Goal: Transaction & Acquisition: Register for event/course

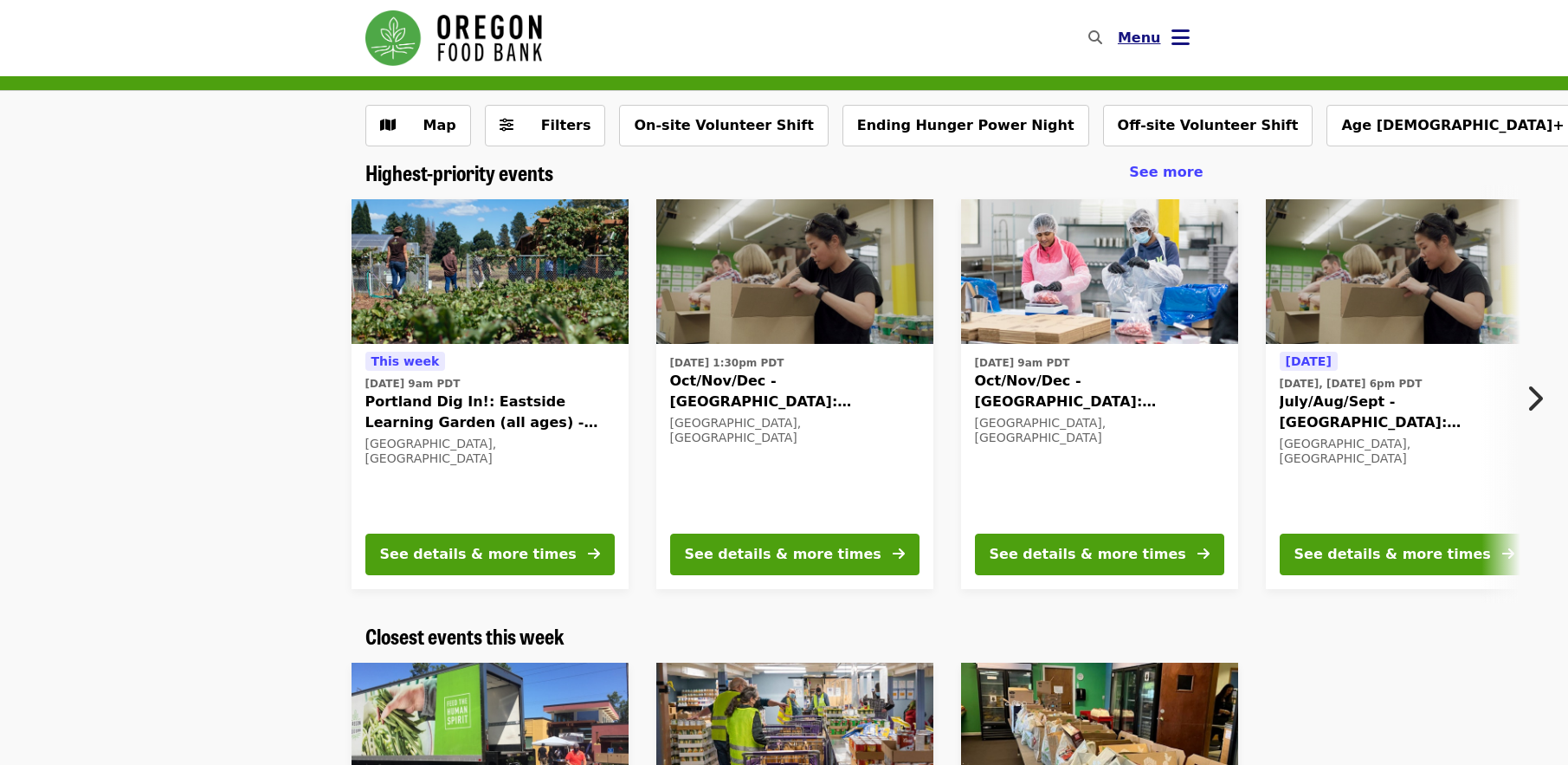
click at [1176, 38] on icon "bars icon" at bounding box center [1180, 37] width 18 height 25
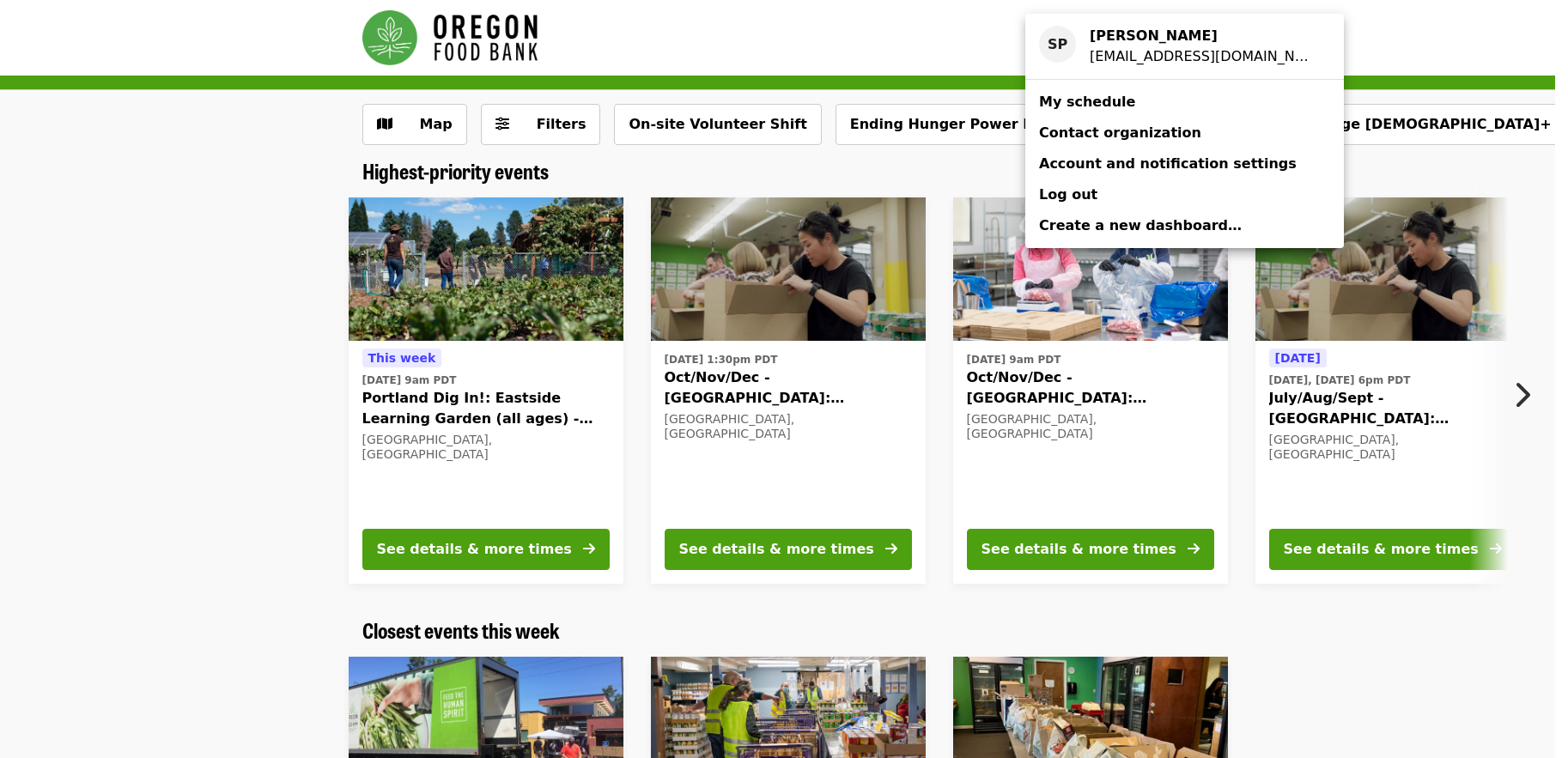
click at [1097, 99] on span "My schedule" at bounding box center [1087, 101] width 97 height 16
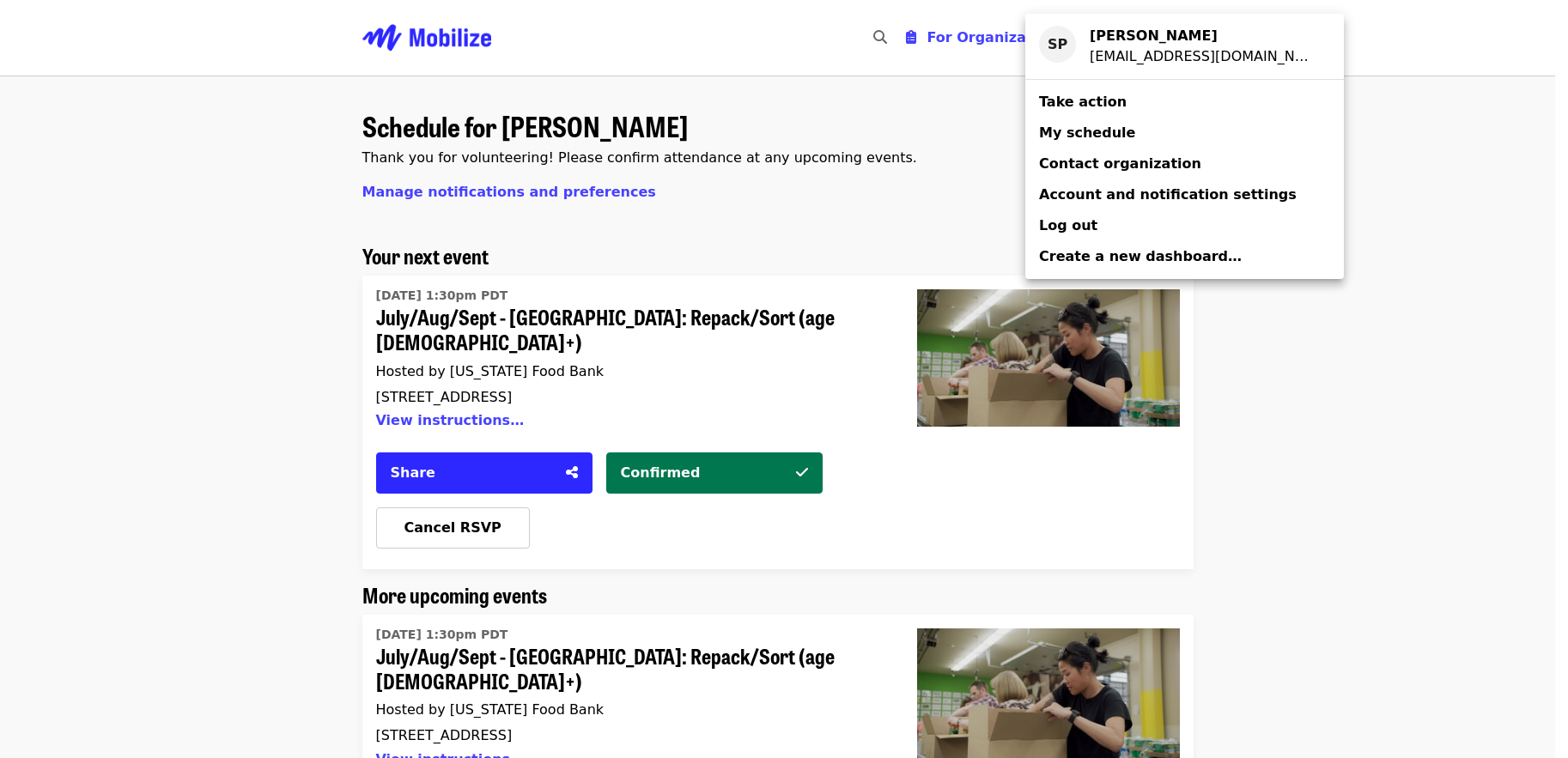
click at [1461, 128] on div "Account menu" at bounding box center [784, 379] width 1568 height 758
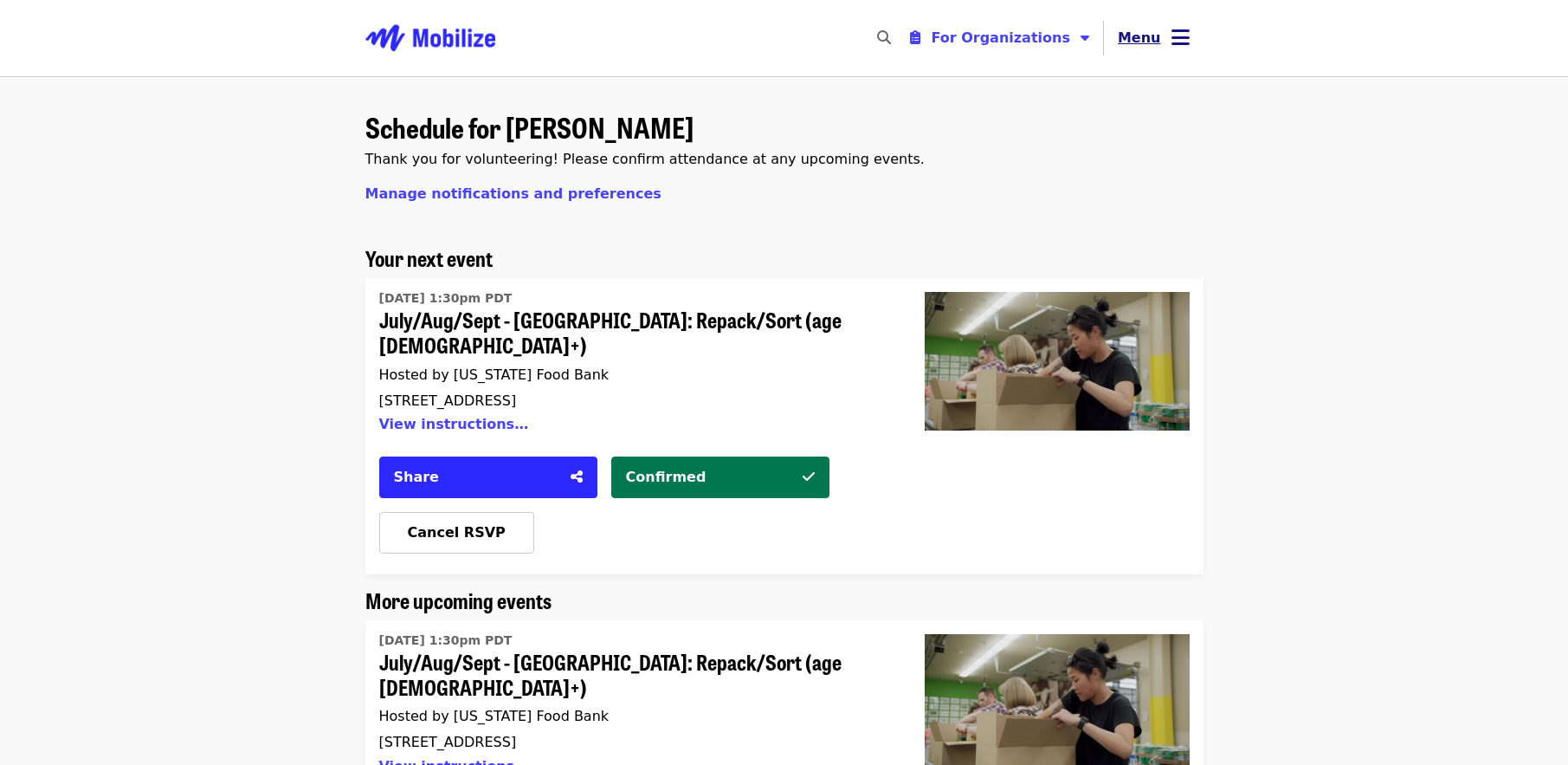
click at [1178, 28] on icon "bars icon" at bounding box center [1180, 37] width 18 height 25
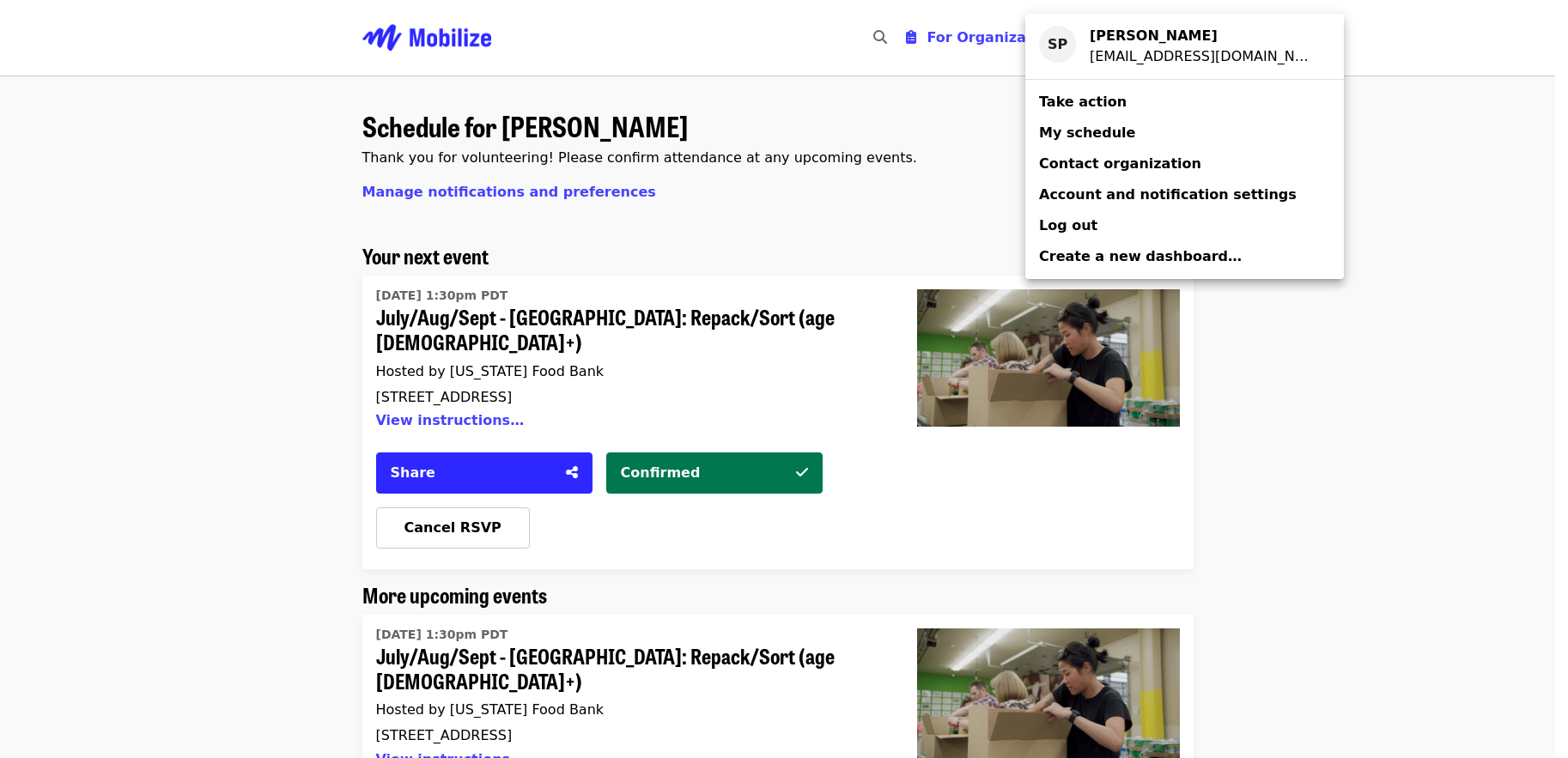
click at [1094, 97] on span "Take action" at bounding box center [1082, 101] width 87 height 16
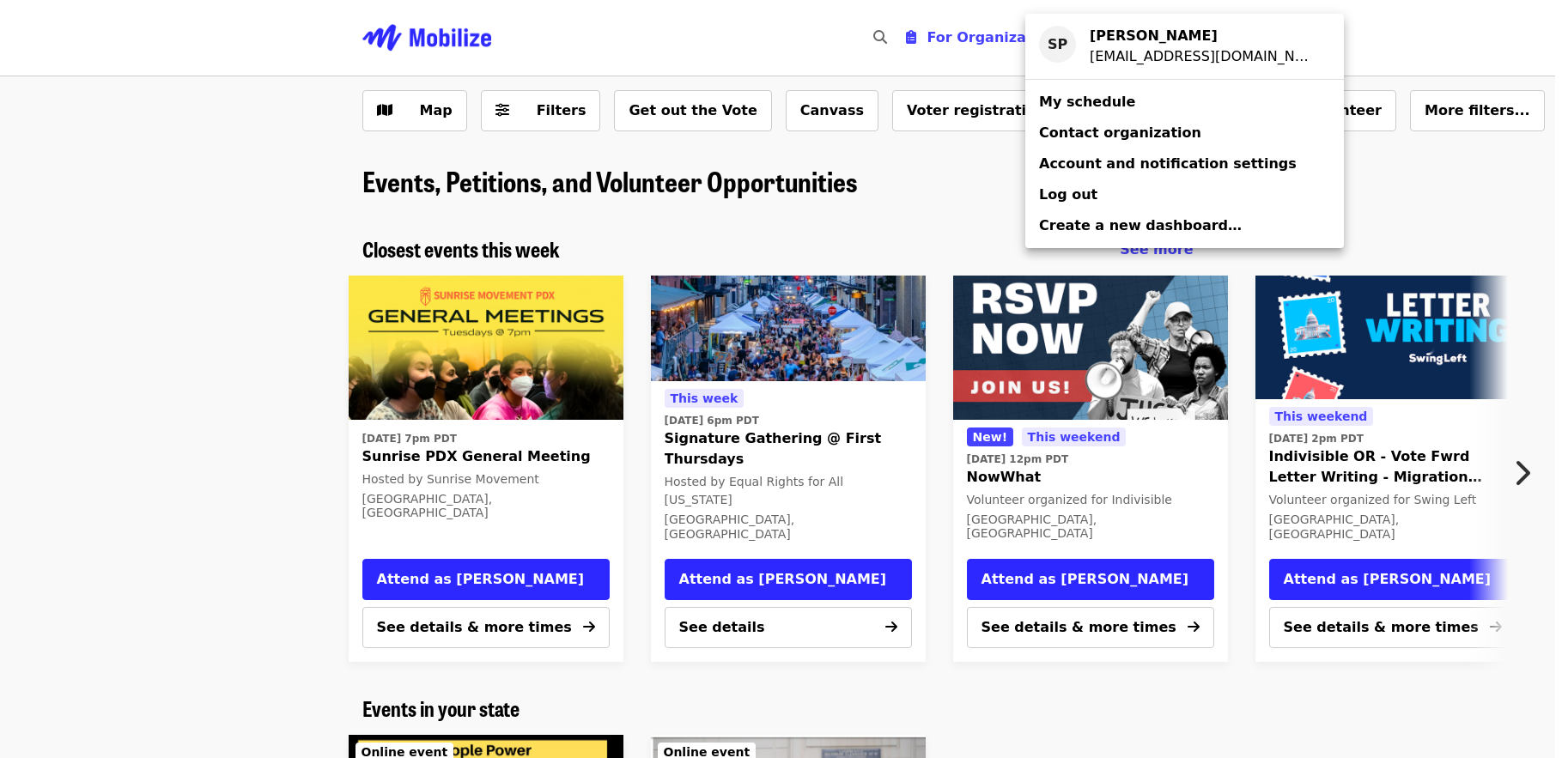
click at [1420, 129] on div "Account menu" at bounding box center [784, 379] width 1568 height 758
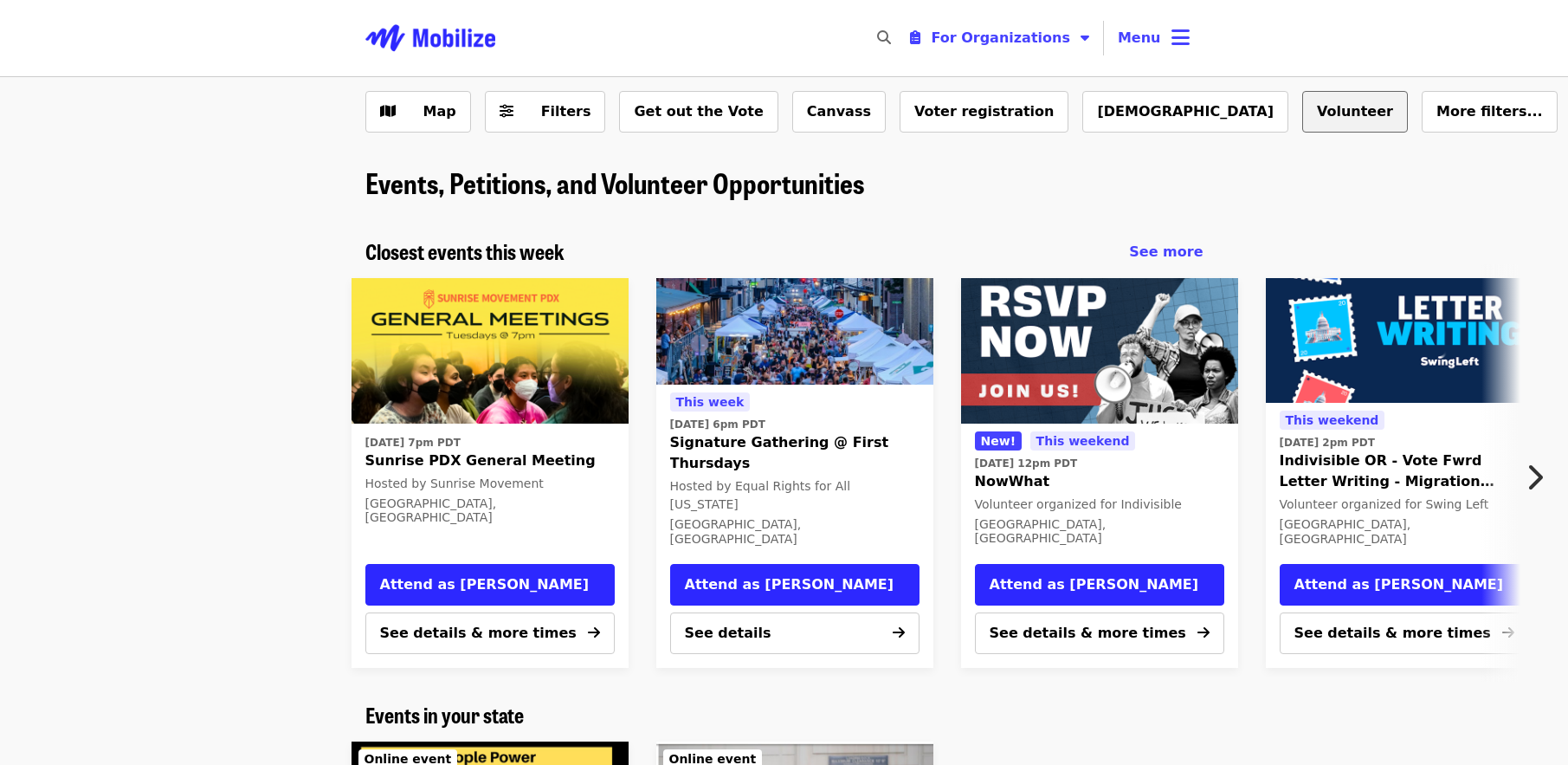
click at [1303, 109] on button "Volunteer" at bounding box center [1355, 112] width 106 height 42
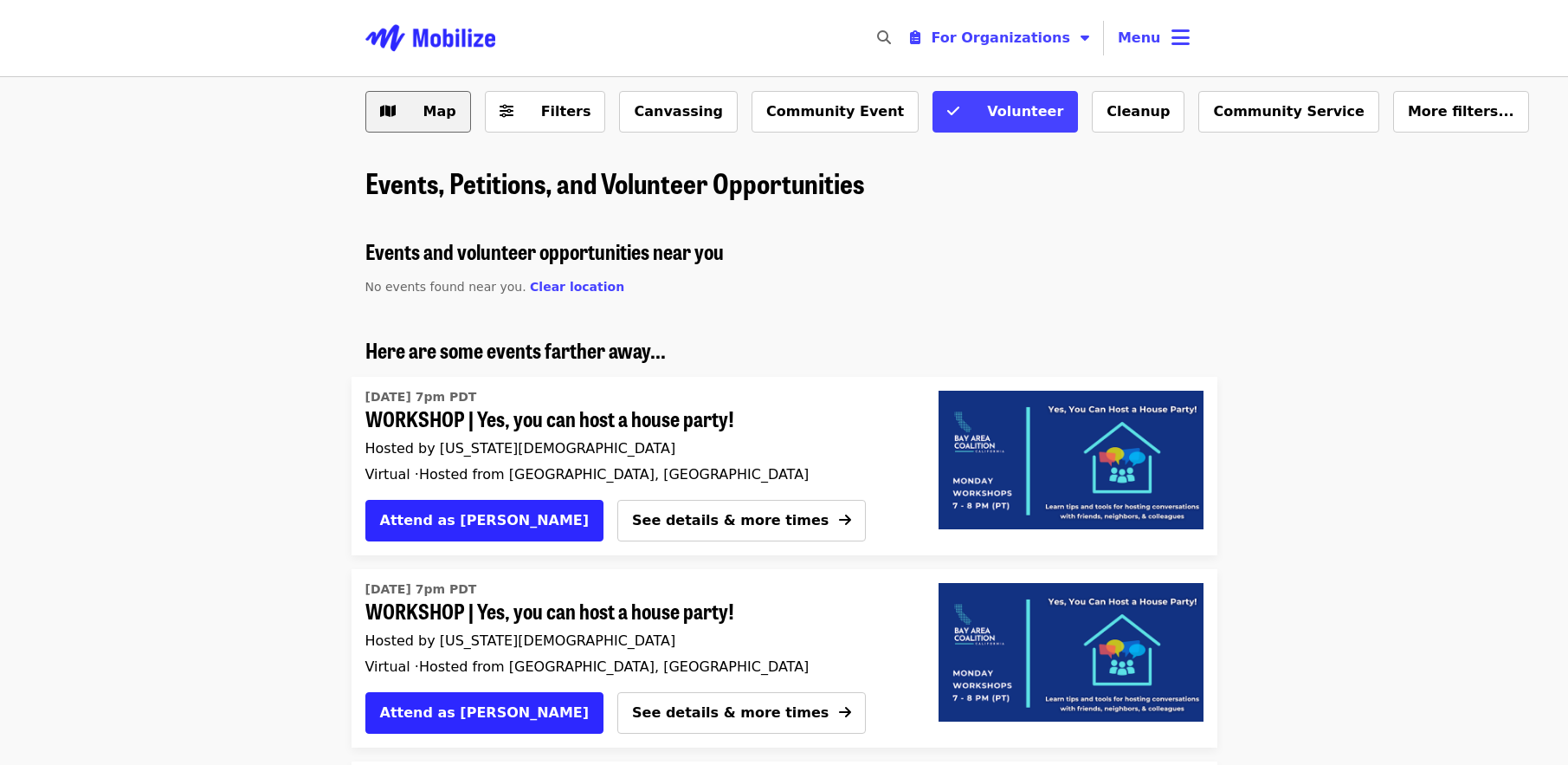
click at [422, 117] on span "Map" at bounding box center [431, 112] width 51 height 21
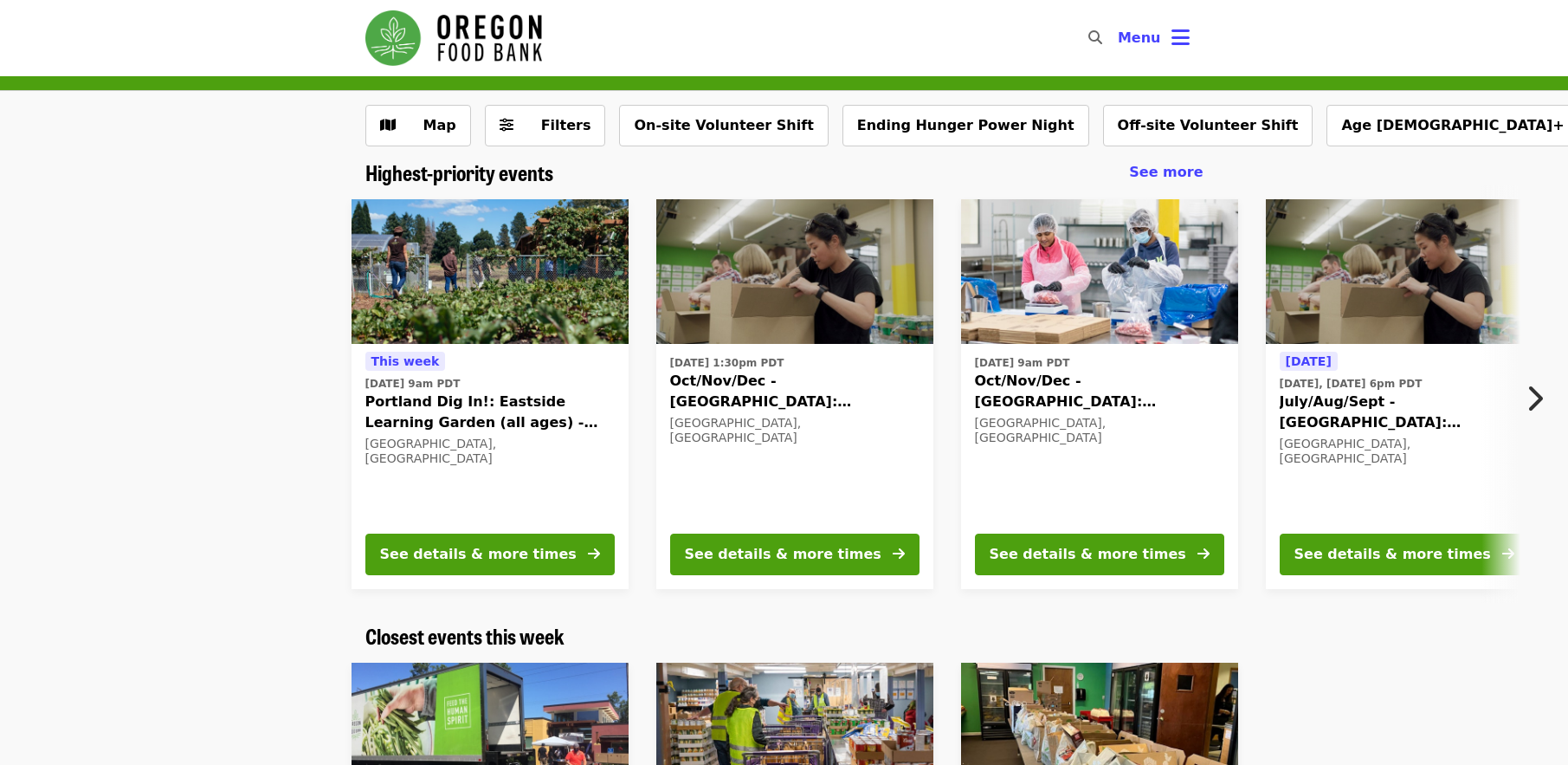
click at [768, 380] on span "Oct/Nov/Dec - [GEOGRAPHIC_DATA]: Repack/Sort (age [DEMOGRAPHIC_DATA]+)" at bounding box center [795, 392] width 249 height 42
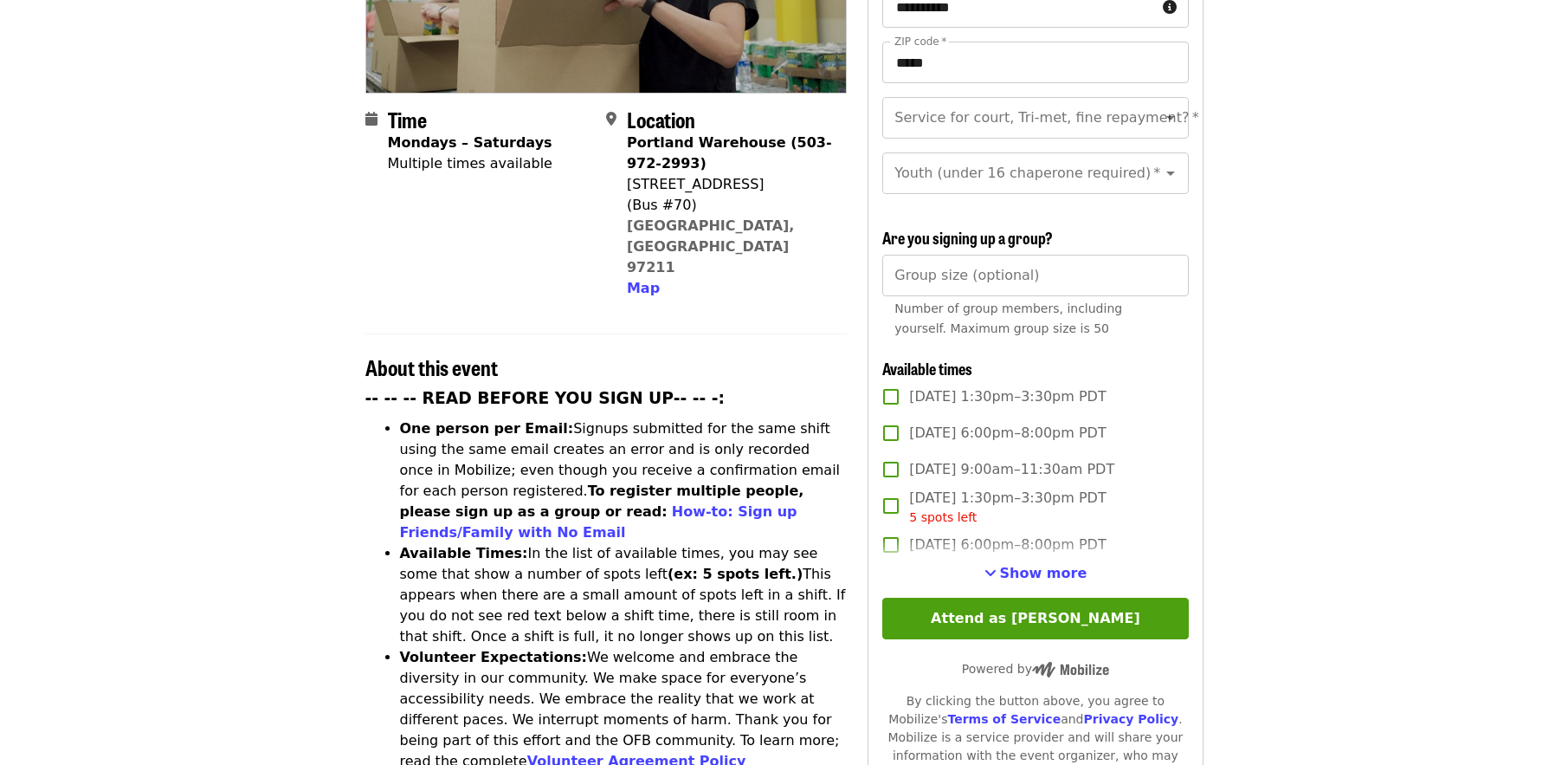
scroll to position [356, 0]
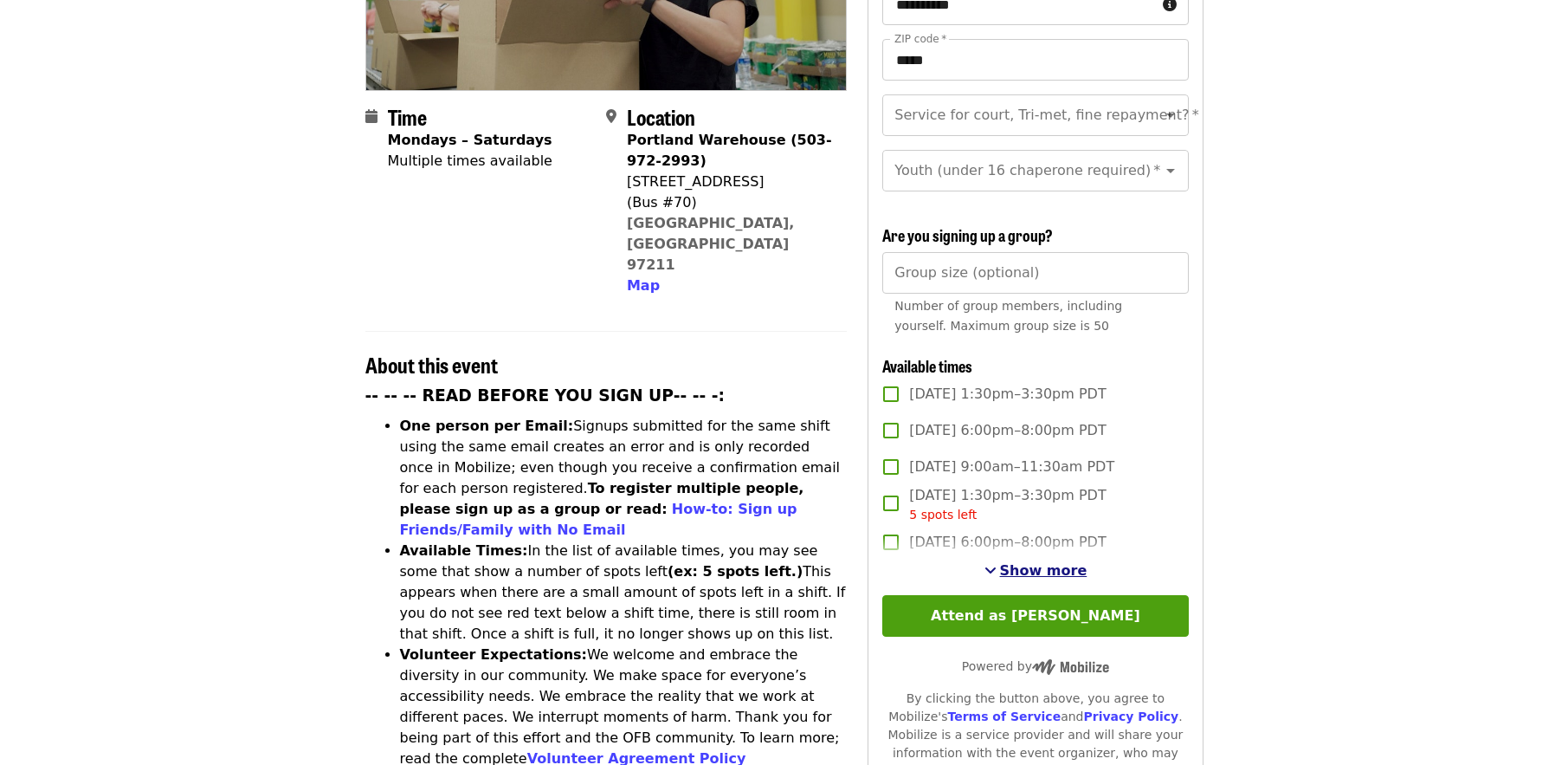
click at [1072, 568] on span "Show more" at bounding box center [1044, 569] width 88 height 16
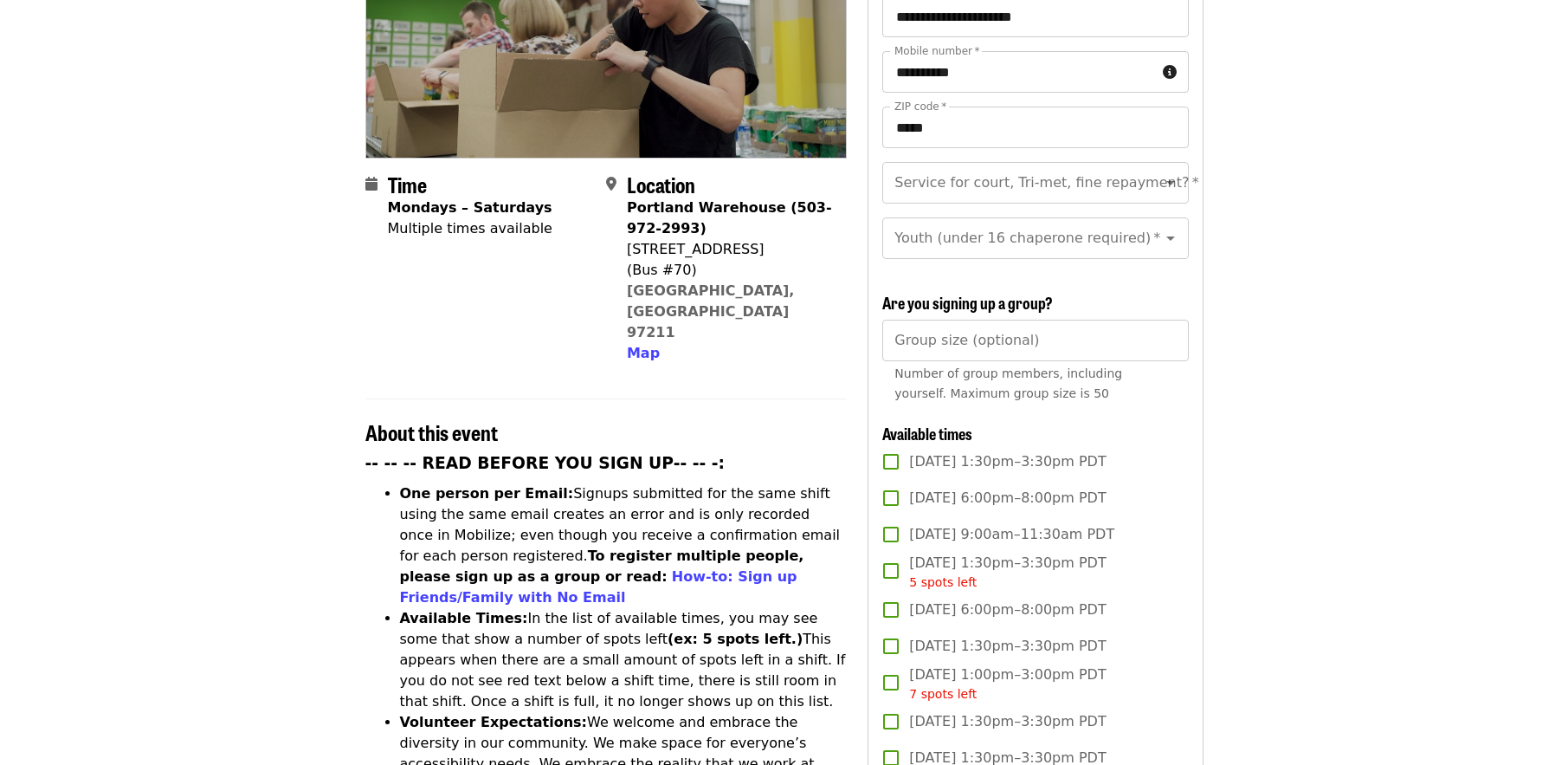
scroll to position [0, 0]
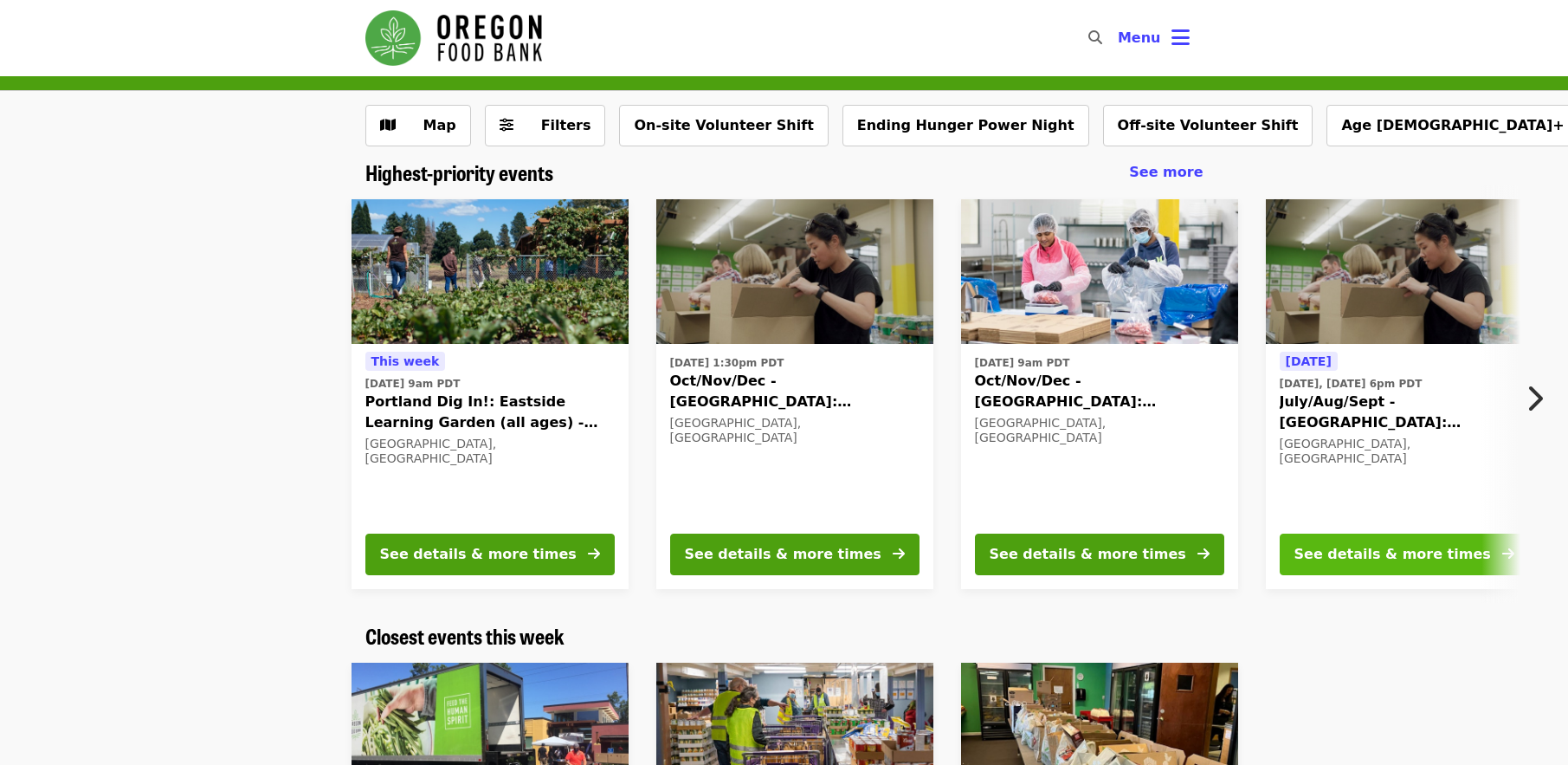
click at [1380, 553] on div "See details & more times" at bounding box center [1393, 554] width 197 height 21
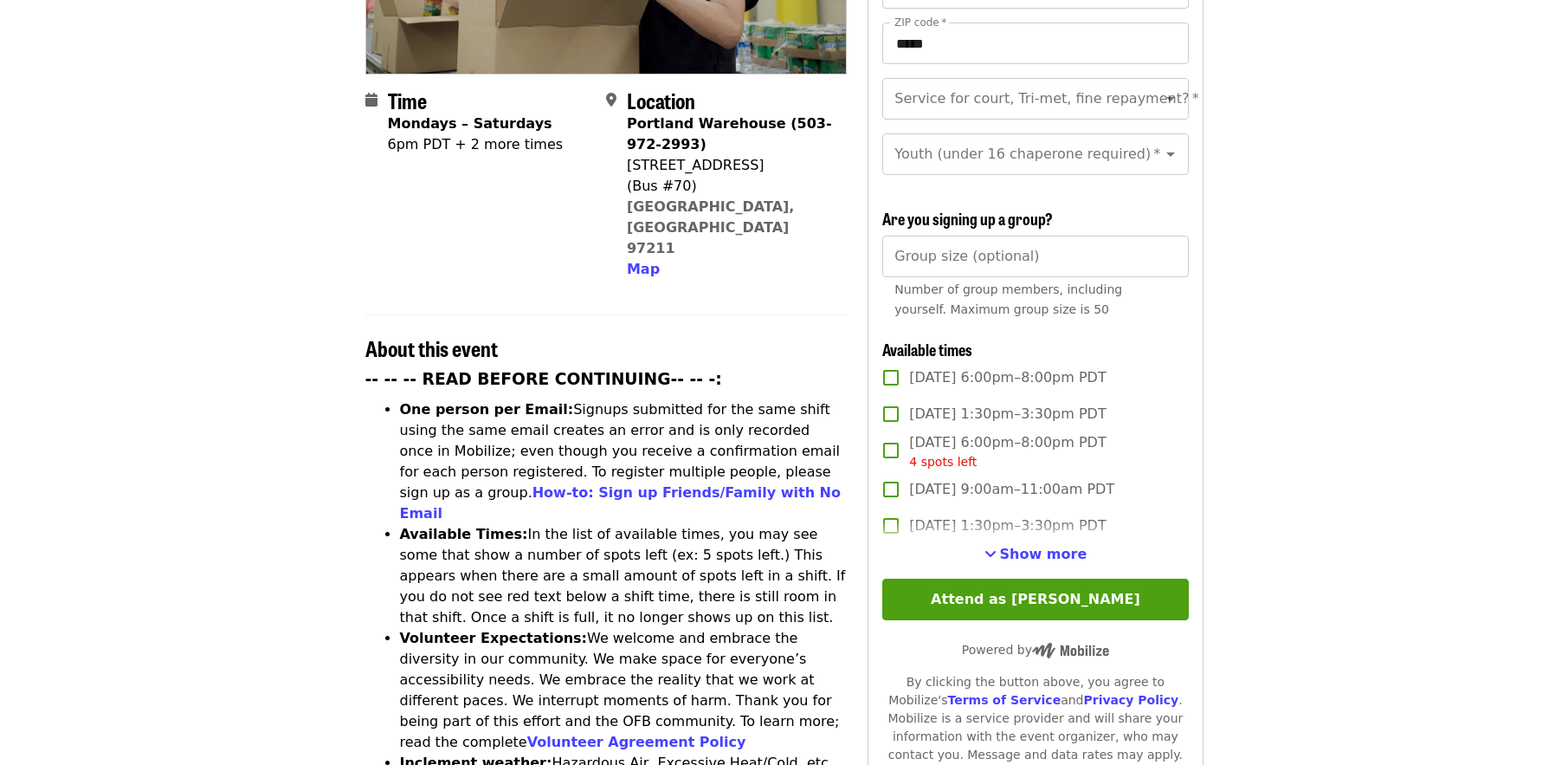
scroll to position [375, 0]
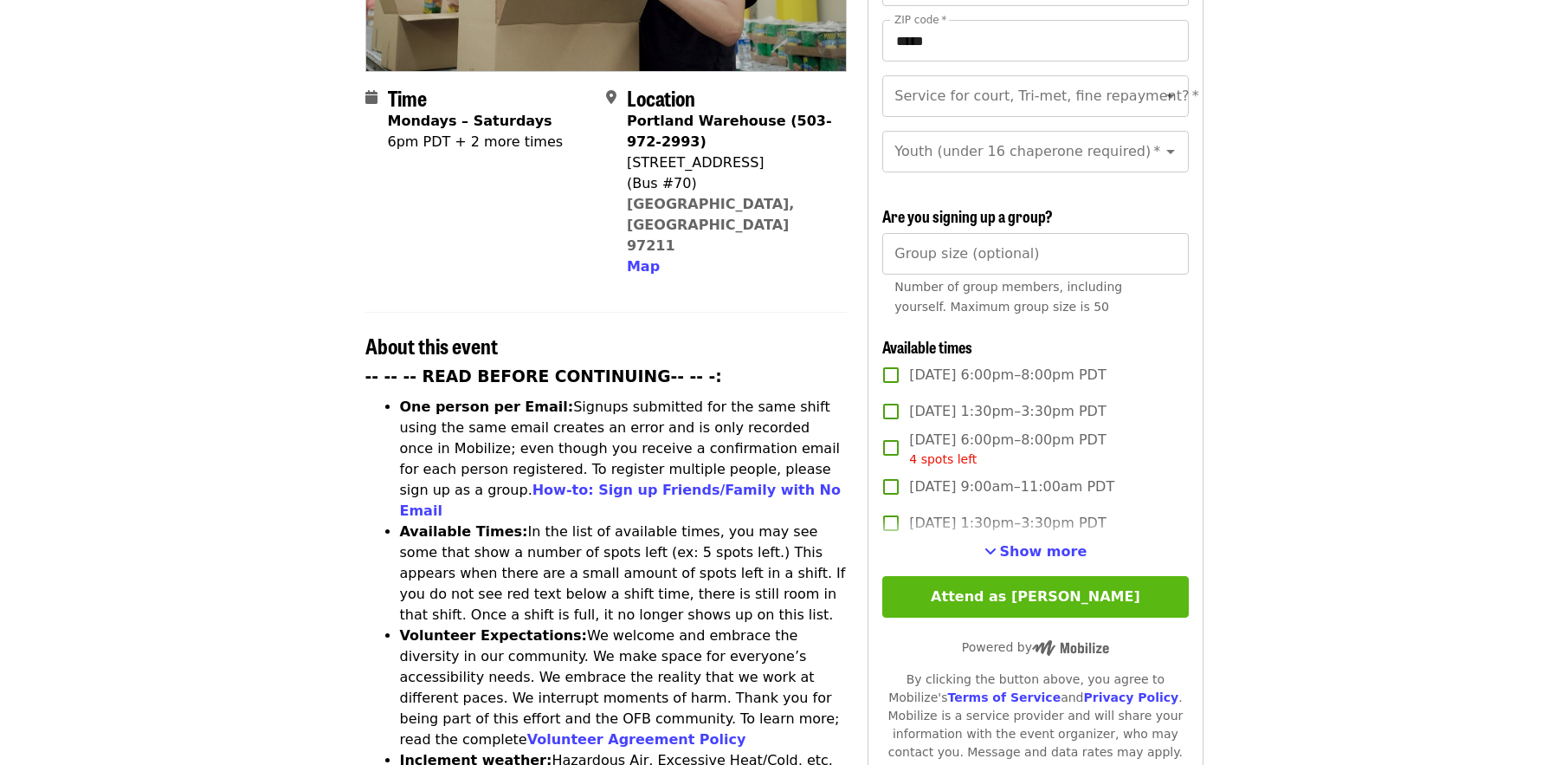
click at [1065, 590] on button "Attend as [PERSON_NAME]" at bounding box center [1035, 597] width 306 height 42
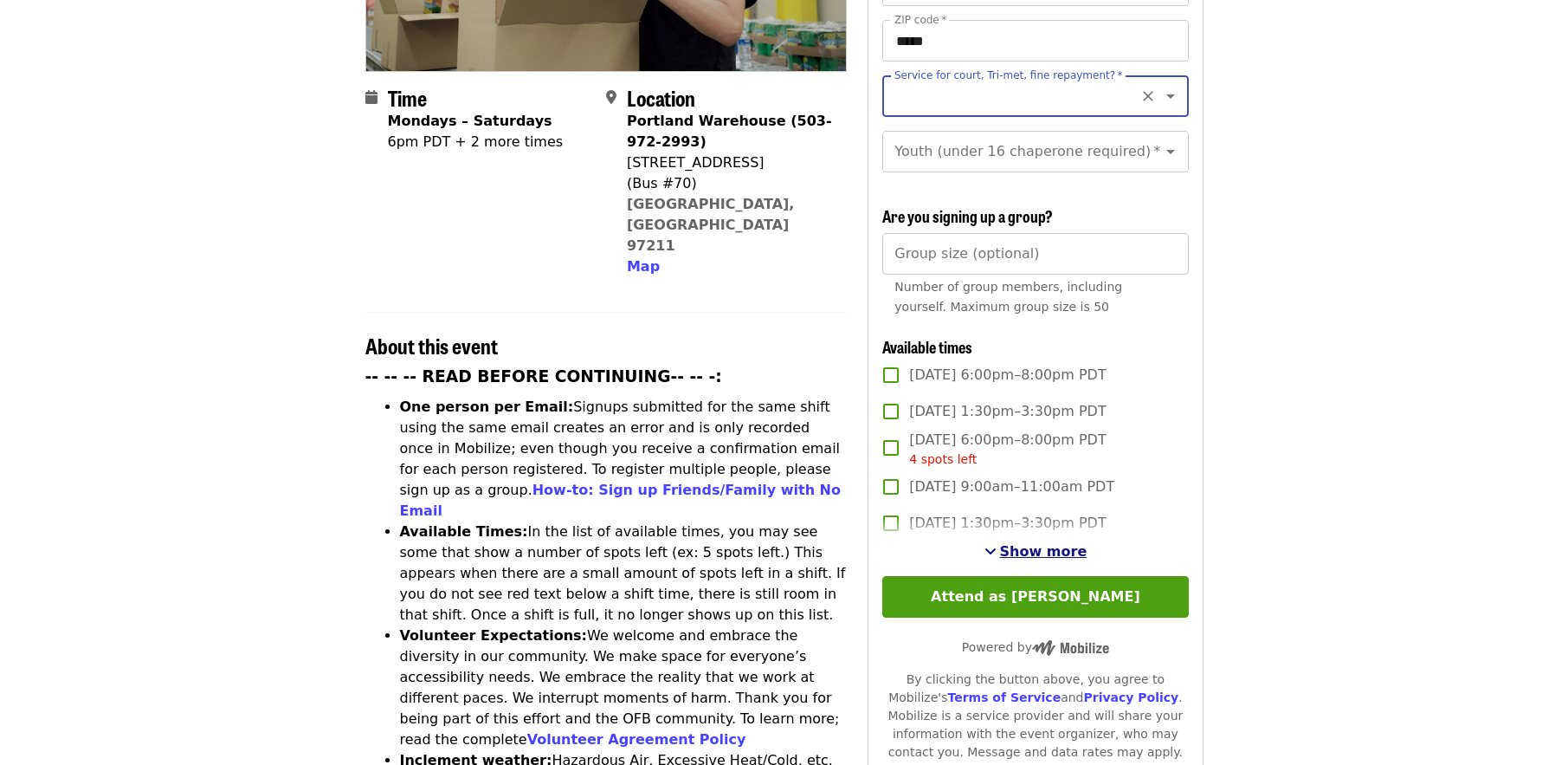
click at [1060, 543] on span "Show more" at bounding box center [1044, 551] width 88 height 16
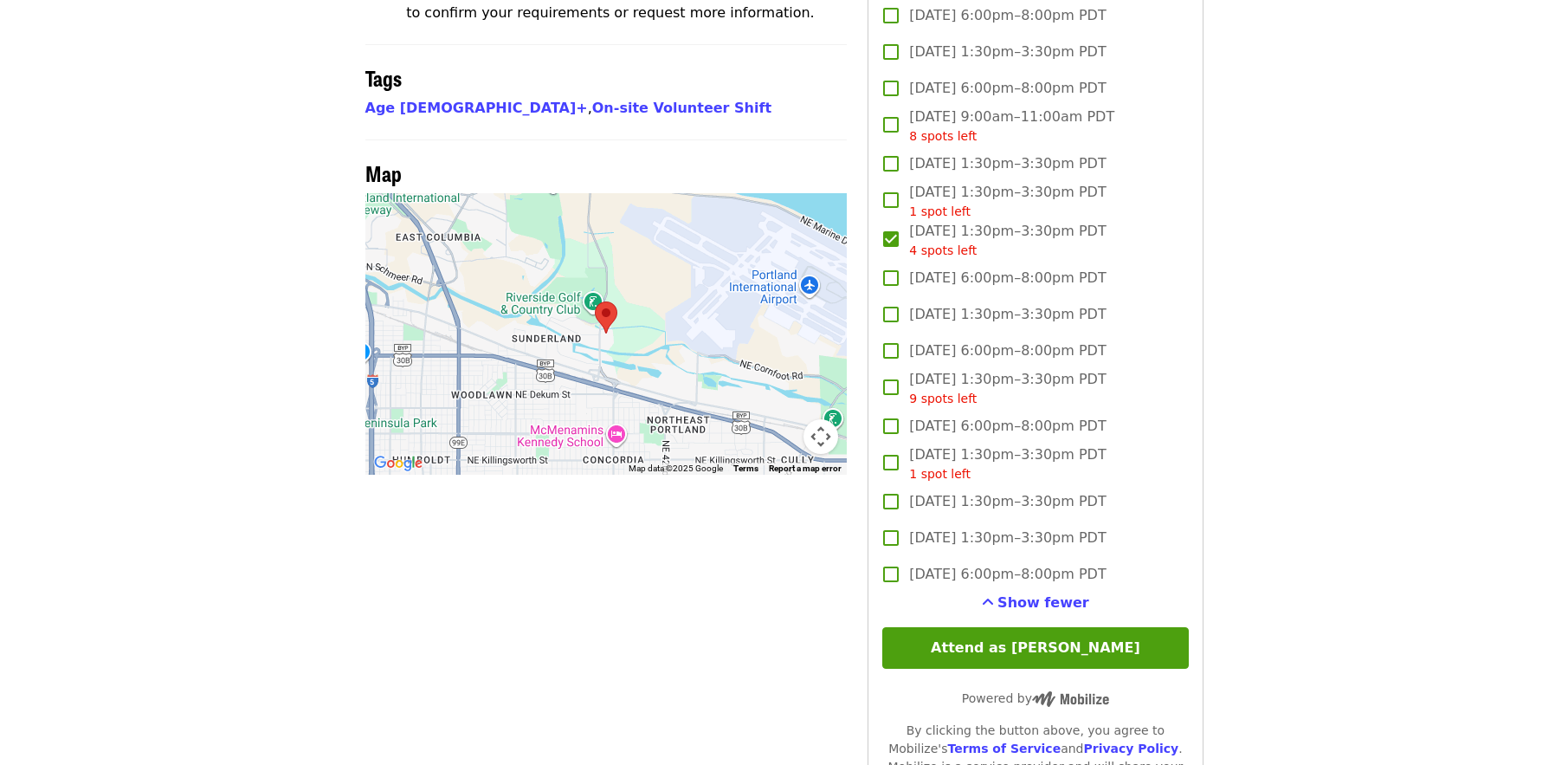
scroll to position [1390, 0]
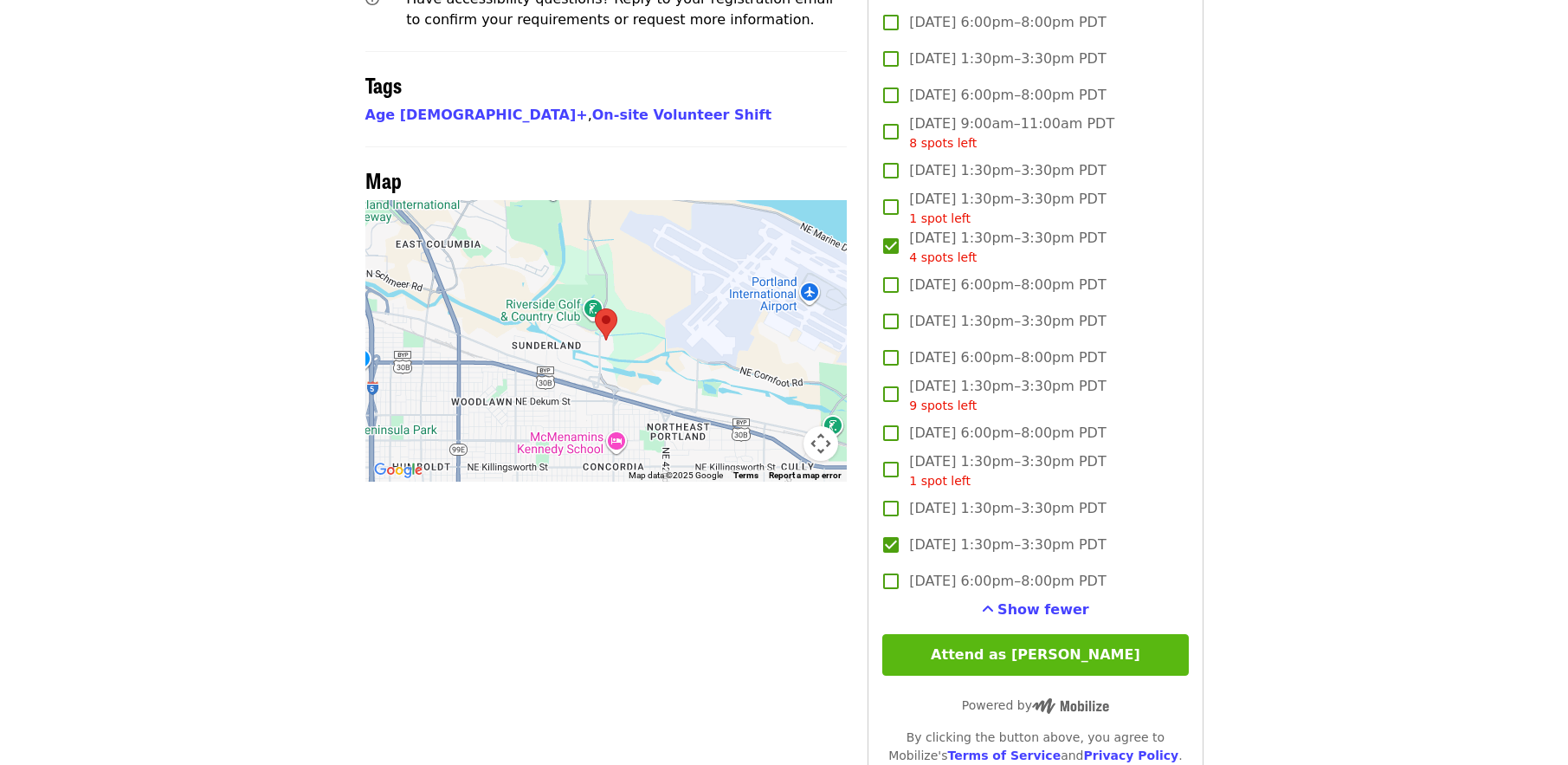
click at [1047, 646] on button "Attend as [PERSON_NAME]" at bounding box center [1035, 655] width 306 height 42
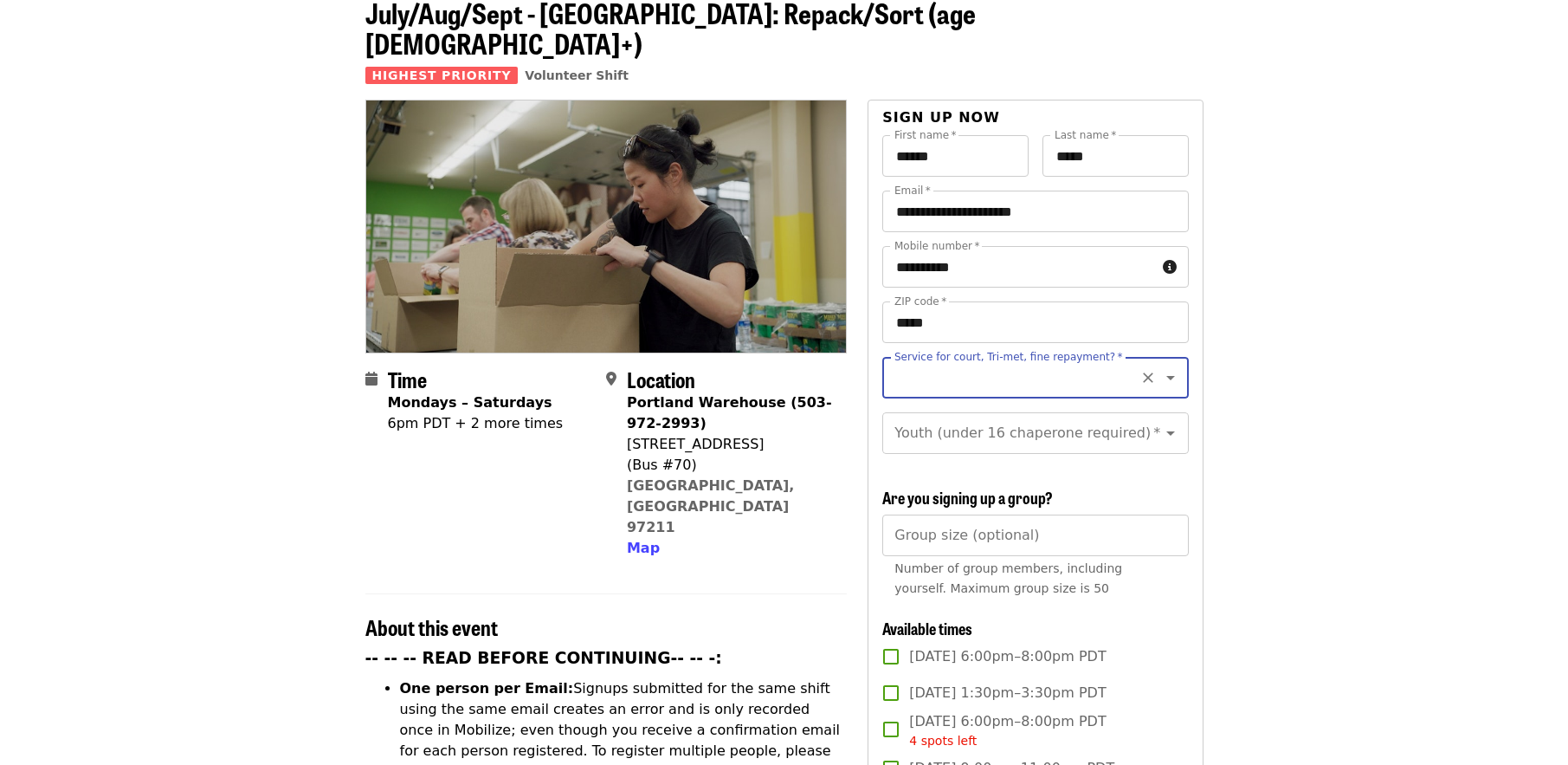
scroll to position [91, 0]
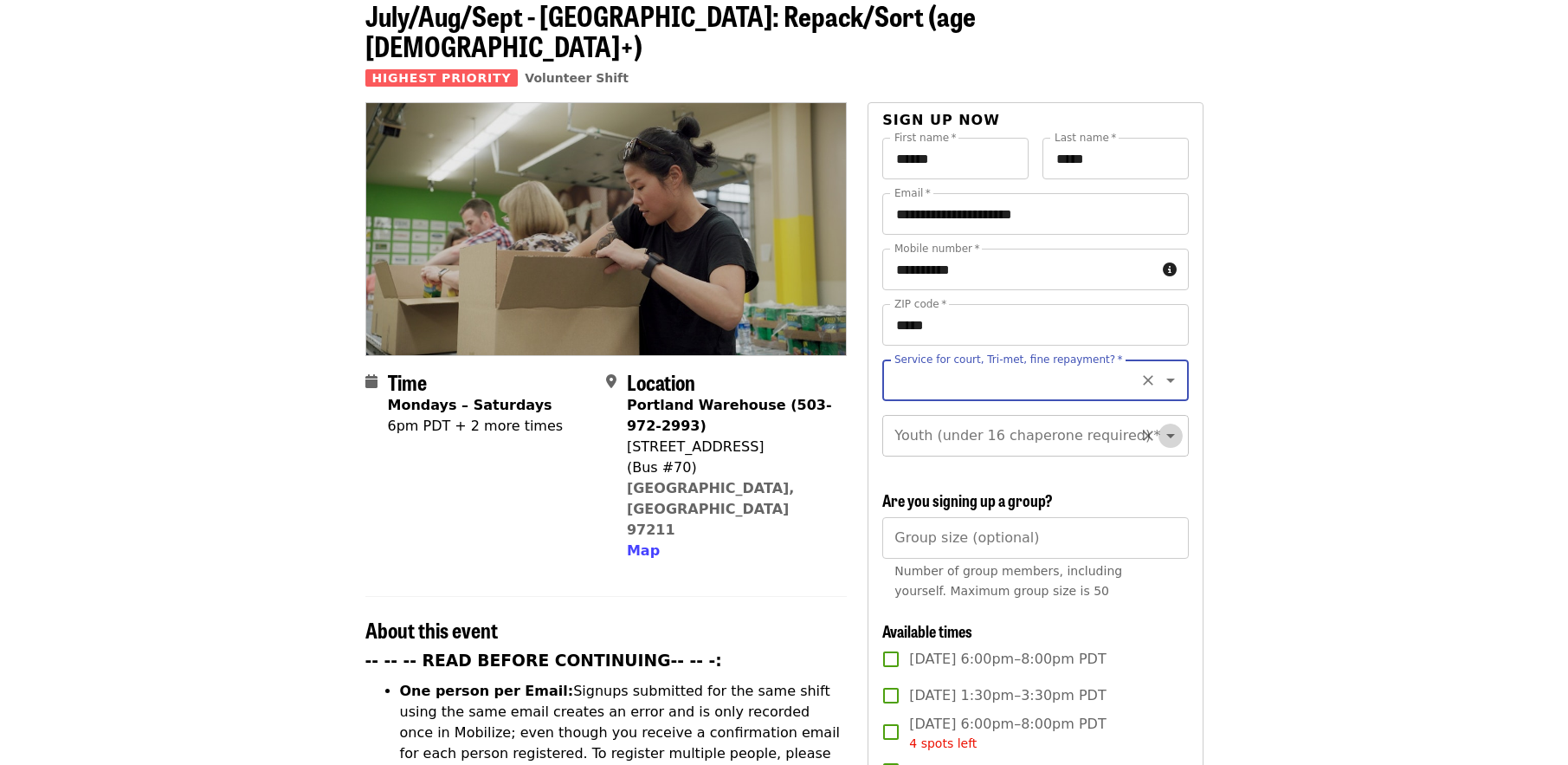
click at [1160, 425] on icon "Open" at bounding box center [1171, 436] width 21 height 21
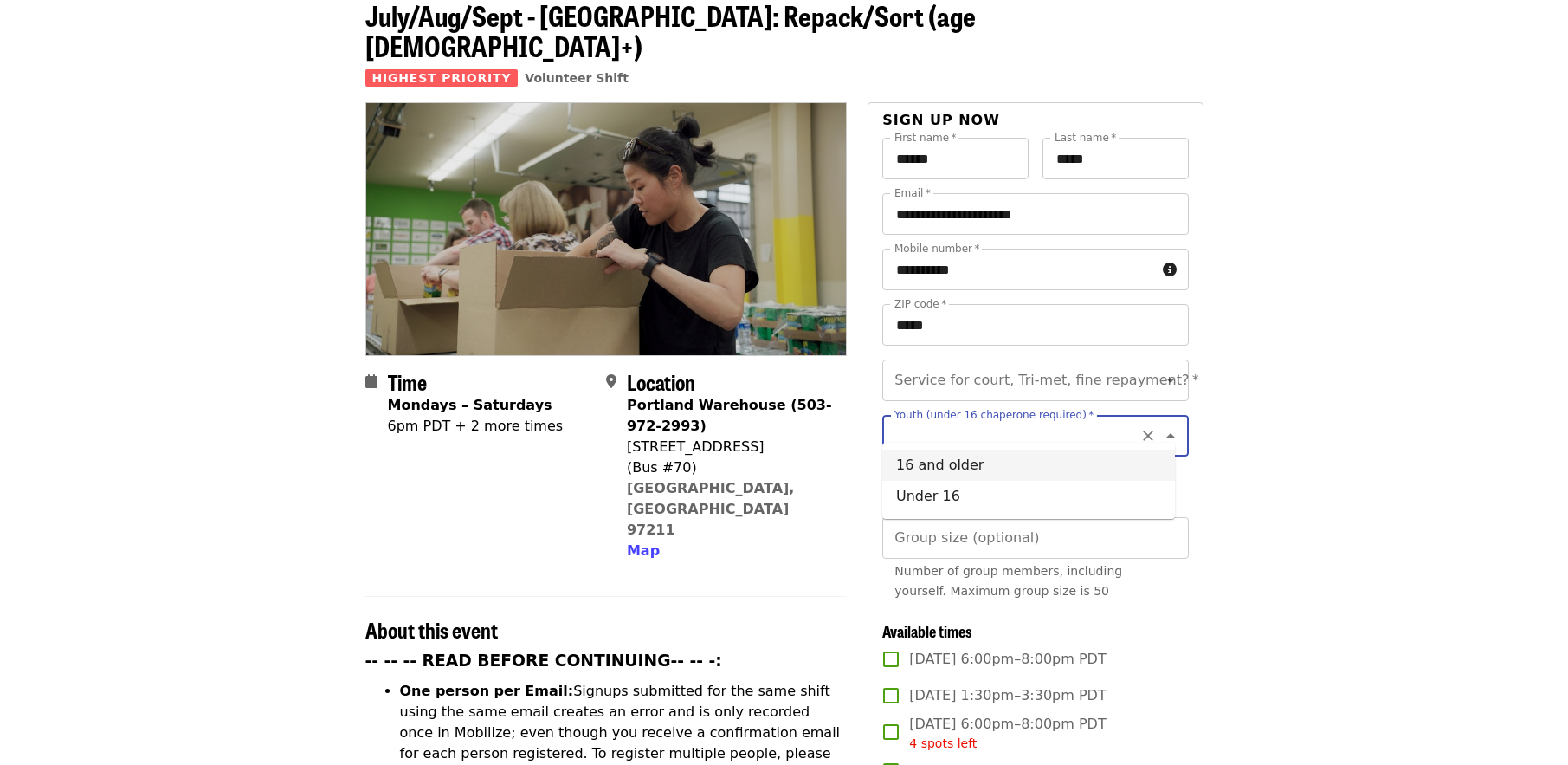
click at [971, 465] on li "16 and older" at bounding box center [1028, 465] width 292 height 32
type input "**********"
click at [1160, 370] on icon "Open" at bounding box center [1171, 380] width 21 height 21
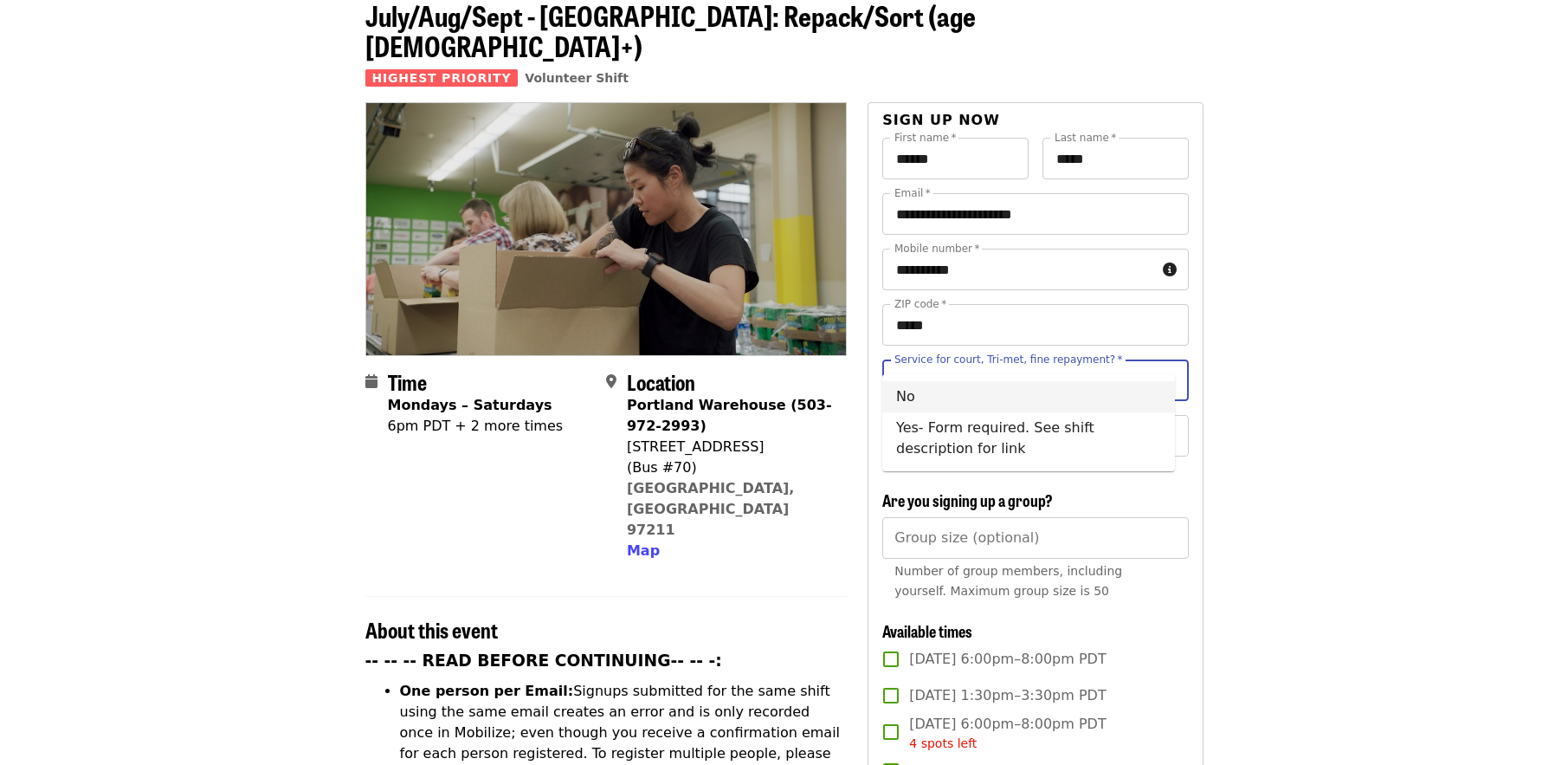
click at [902, 393] on li "No" at bounding box center [1028, 396] width 292 height 32
type input "**"
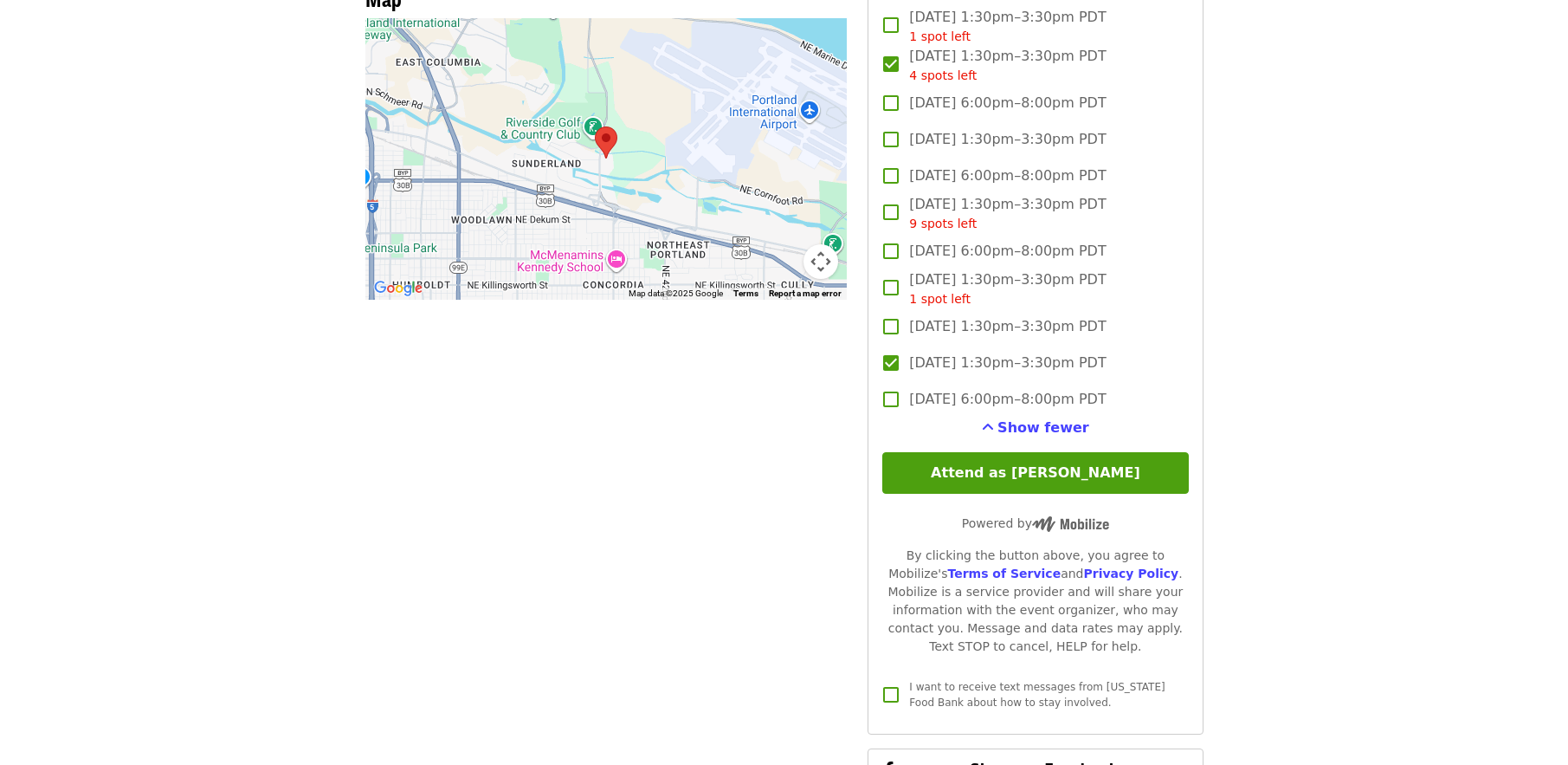
scroll to position [1575, 0]
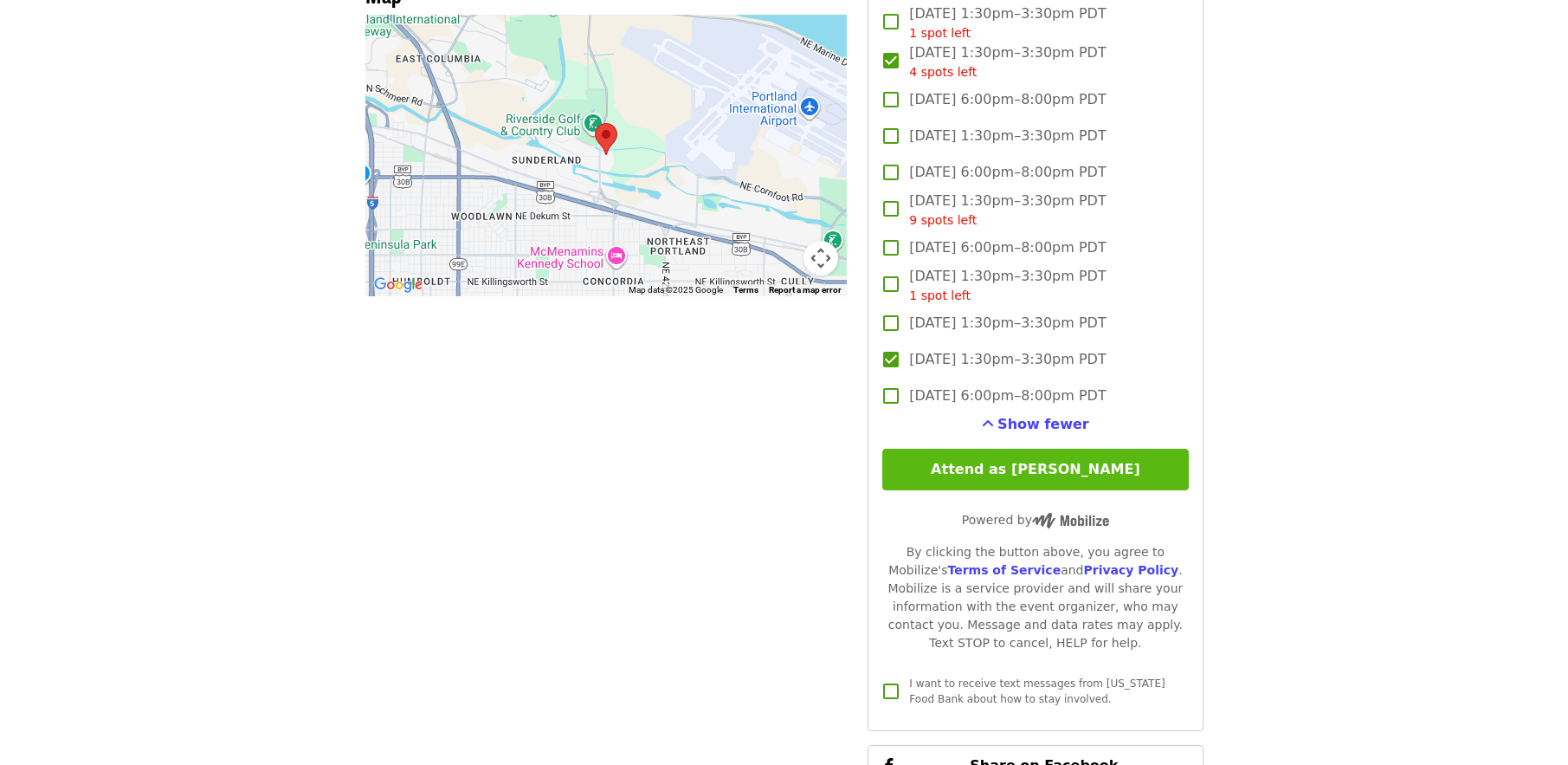
click at [1059, 465] on button "Attend as [PERSON_NAME]" at bounding box center [1035, 470] width 306 height 42
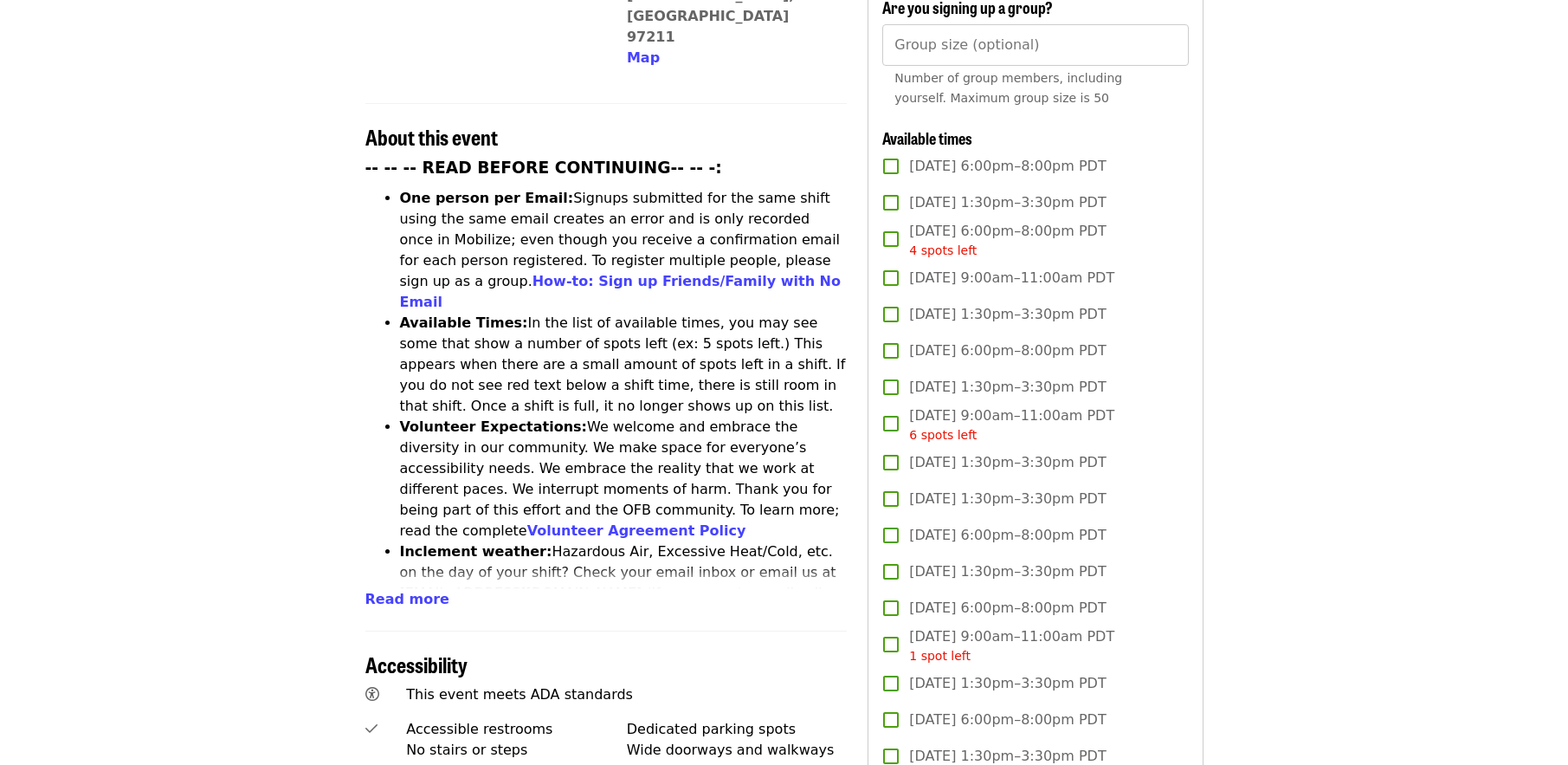
scroll to position [0, 0]
